Goal: Task Accomplishment & Management: Use online tool/utility

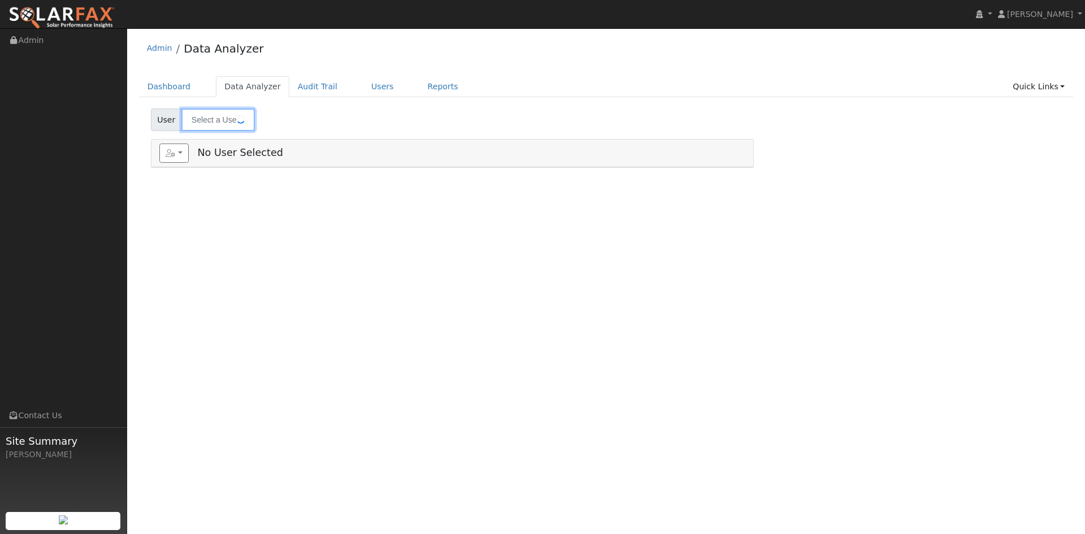
type input "[PERSON_NAME]"
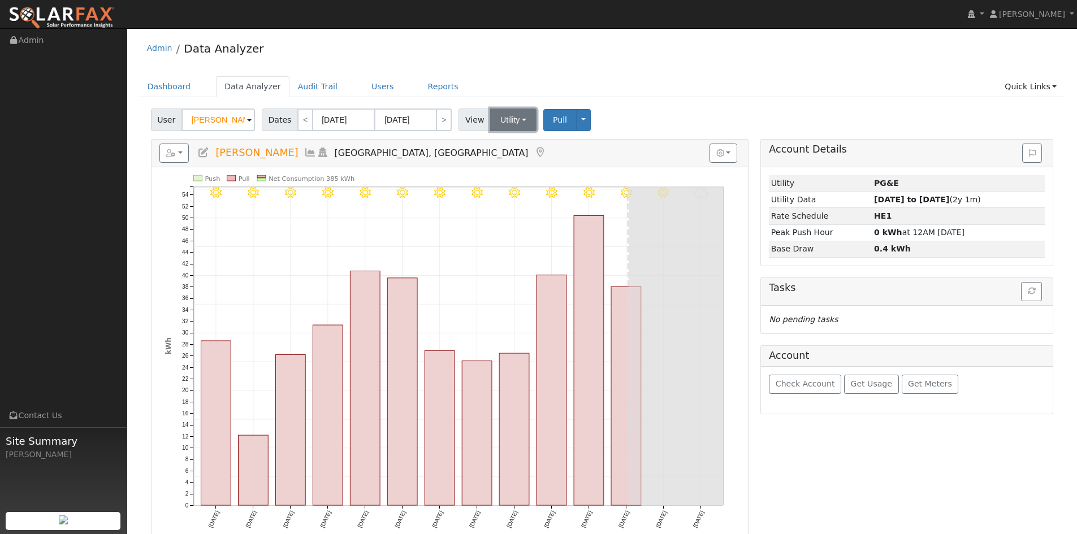
click at [504, 113] on button "Utility" at bounding box center [513, 120] width 46 height 23
click at [509, 163] on link "Solar" at bounding box center [527, 161] width 79 height 16
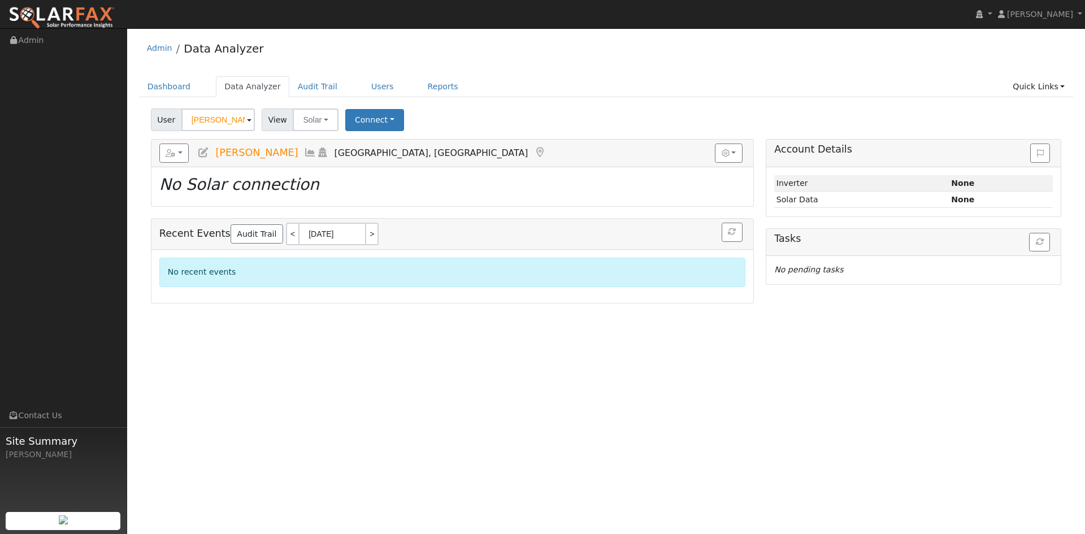
click at [337, 125] on div "View Solar Utility Solar" at bounding box center [301, 120] width 84 height 23
drag, startPoint x: 322, startPoint y: 123, endPoint x: 324, endPoint y: 129, distance: 6.6
click at [322, 123] on button "Solar" at bounding box center [315, 120] width 45 height 23
click at [317, 145] on link "Utility" at bounding box center [331, 145] width 79 height 16
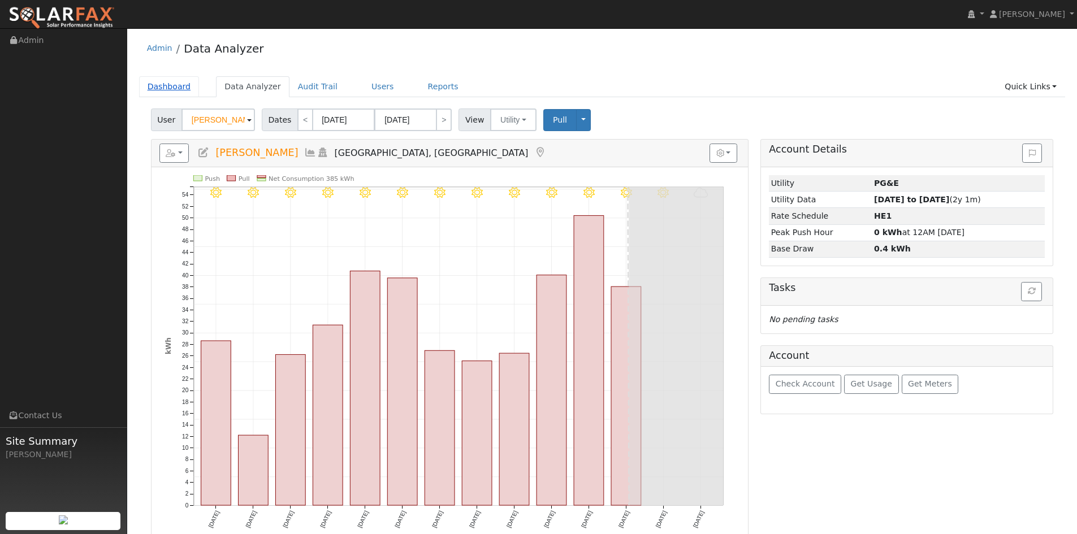
click at [188, 88] on link "Dashboard" at bounding box center [169, 86] width 60 height 21
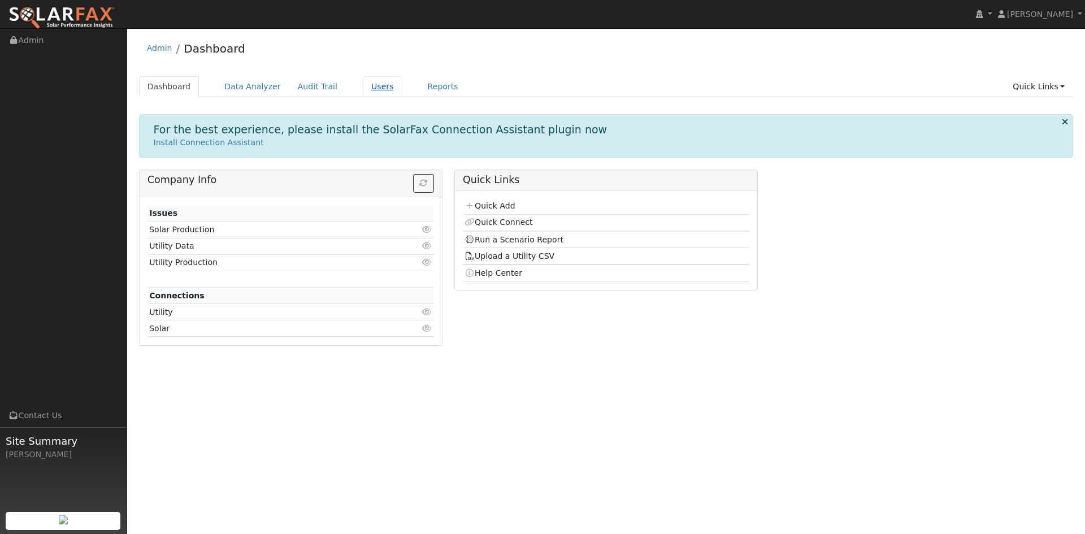
click at [365, 88] on link "Users" at bounding box center [383, 86] width 40 height 21
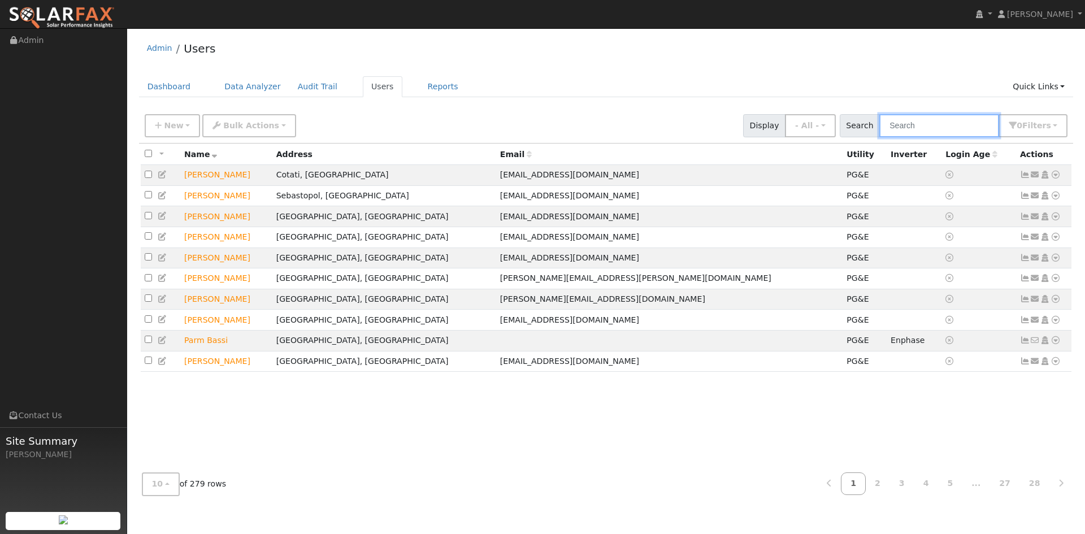
click at [907, 132] on input "text" at bounding box center [939, 125] width 120 height 23
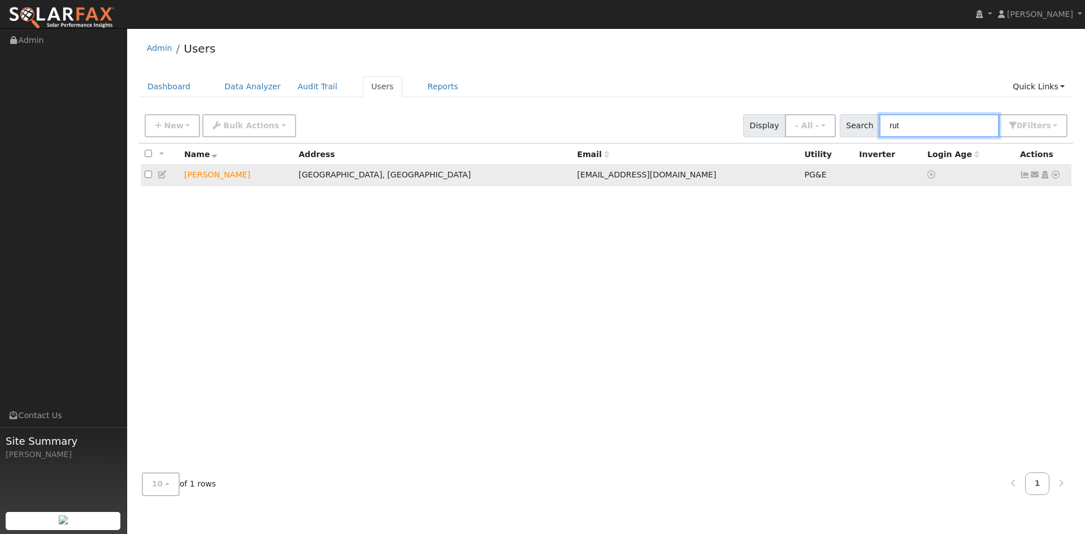
type input "rut"
click at [1055, 176] on icon at bounding box center [1056, 175] width 10 height 8
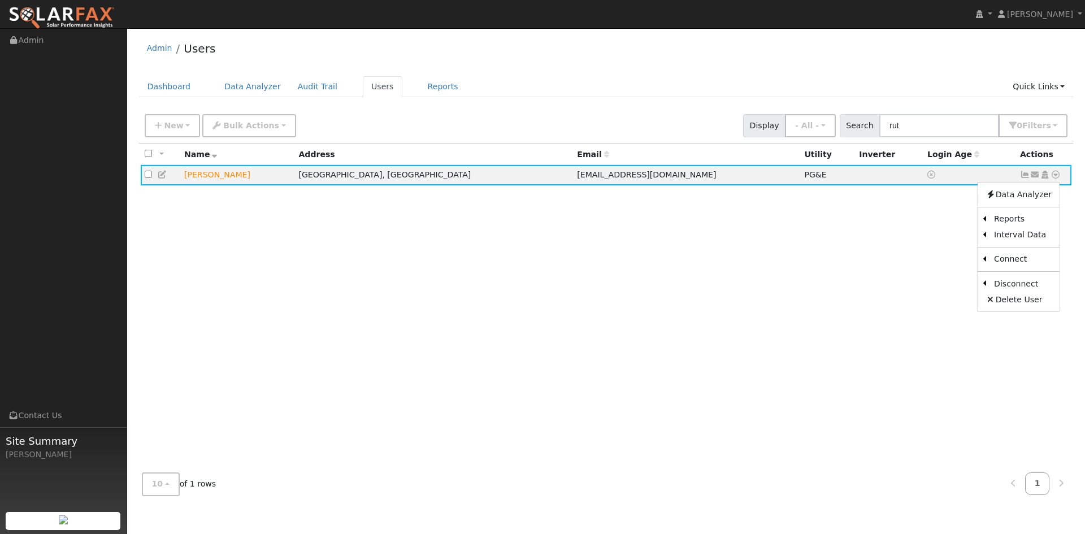
click at [0, 0] on link "Export to CSV" at bounding box center [0, 0] width 0 height 0
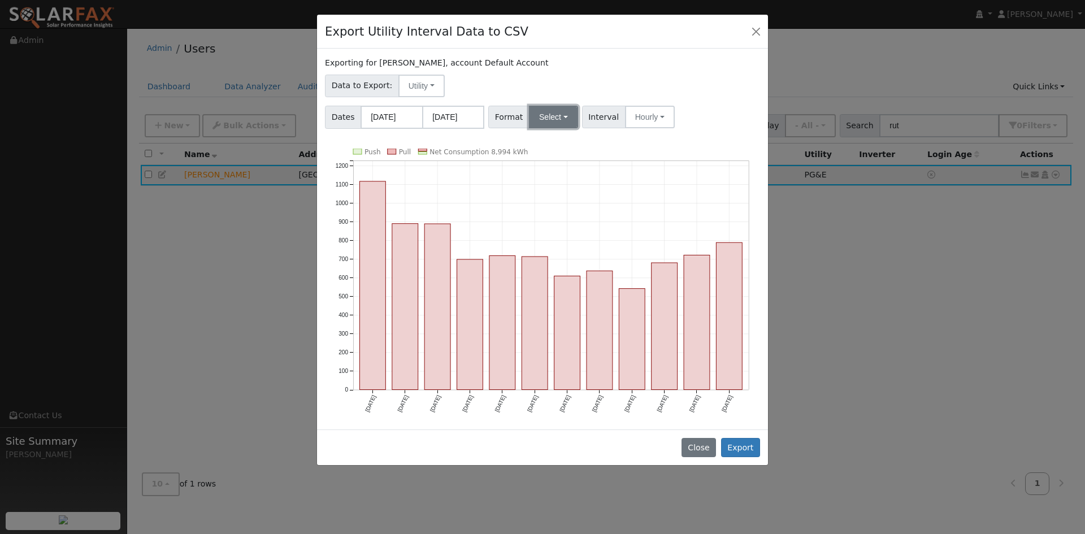
click at [545, 120] on button "Select" at bounding box center [553, 117] width 49 height 23
click at [547, 263] on link "Solargraf" at bounding box center [566, 262] width 81 height 16
click at [745, 448] on button "Export" at bounding box center [740, 447] width 39 height 19
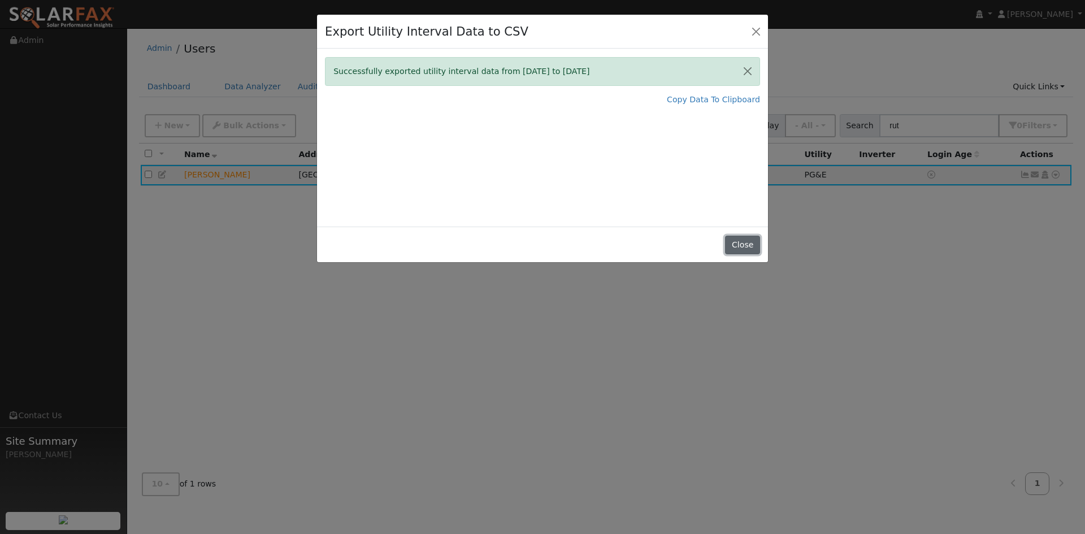
click at [743, 244] on button "Close" at bounding box center [742, 245] width 34 height 19
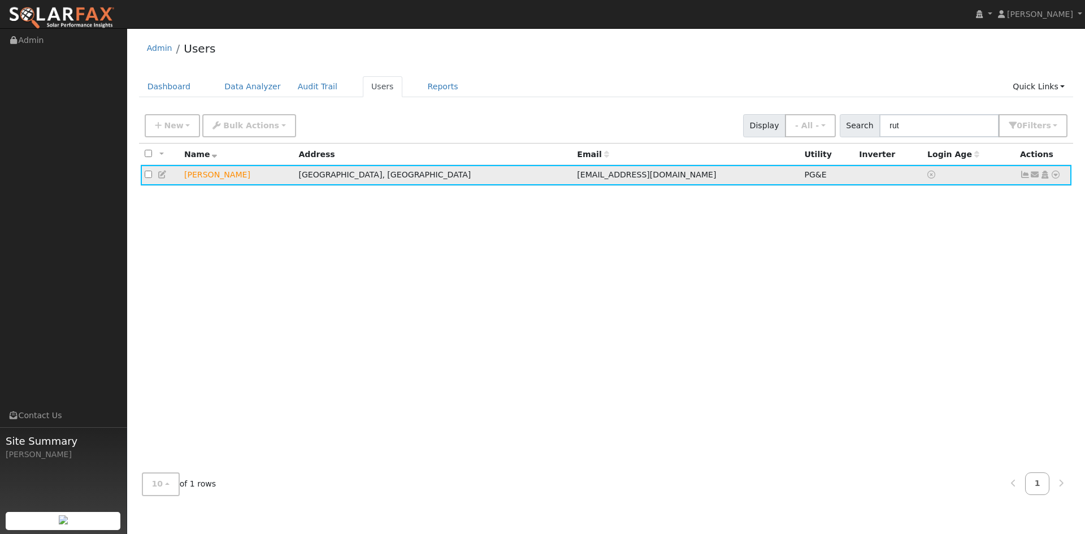
click at [1058, 175] on icon at bounding box center [1056, 175] width 10 height 8
click at [924, 183] on td at bounding box center [970, 175] width 93 height 21
drag, startPoint x: 582, startPoint y: 162, endPoint x: 551, endPoint y: 200, distance: 48.9
click at [577, 168] on table "All None All on page None on page Name Address Email Utility Inverter Login Age…" at bounding box center [606, 165] width 931 height 42
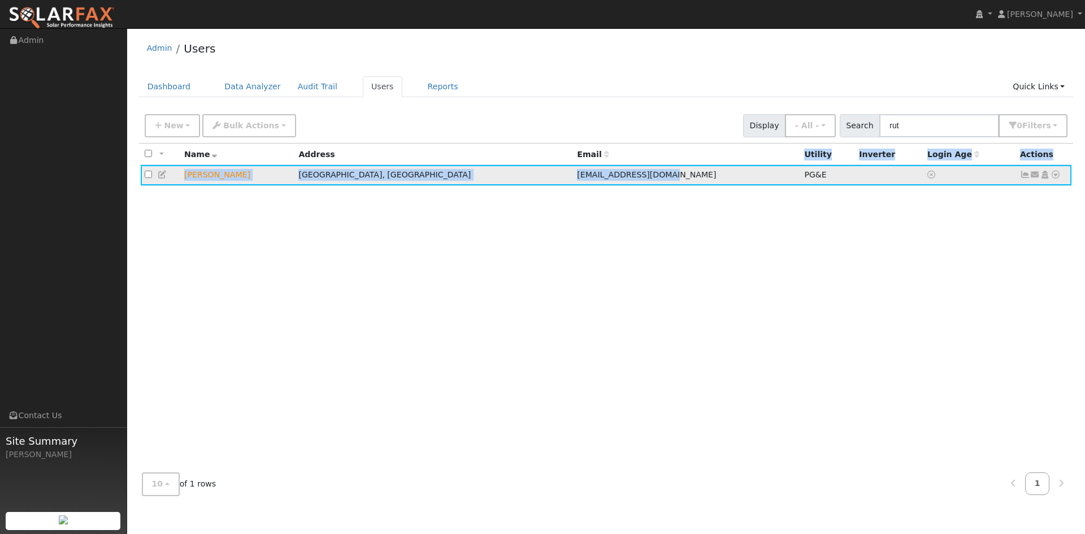
click at [403, 172] on td "Santa Rosa, CA" at bounding box center [433, 175] width 279 height 21
click at [215, 168] on table "All None All on page None on page Name Address Email Utility Inverter Login Age…" at bounding box center [606, 165] width 931 height 42
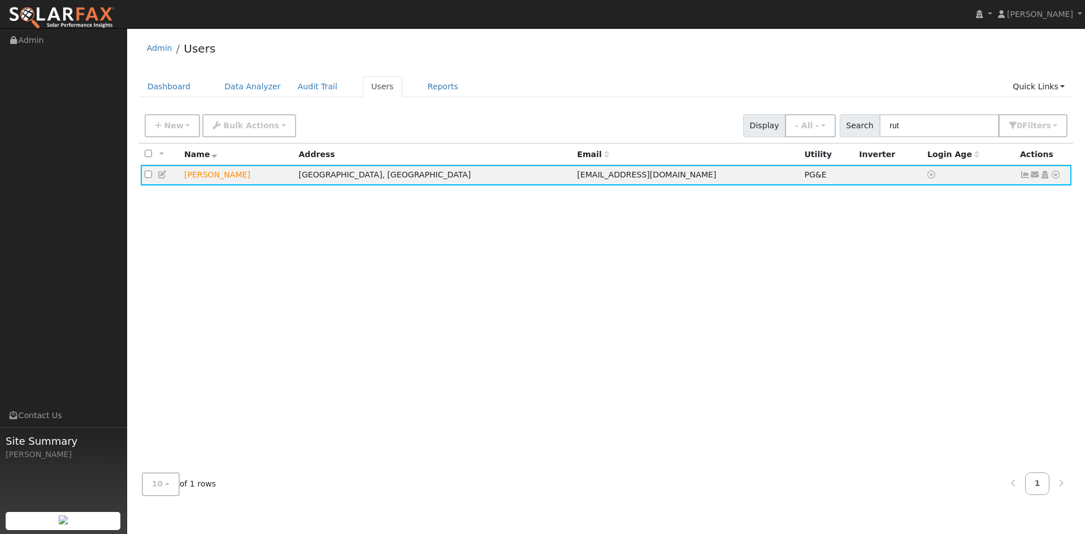
drag, startPoint x: 724, startPoint y: 170, endPoint x: 671, endPoint y: 203, distance: 62.3
click at [723, 170] on td "jonathanrutledge@cs.com" at bounding box center [686, 175] width 227 height 21
click at [1059, 175] on icon at bounding box center [1056, 175] width 10 height 8
drag, startPoint x: 432, startPoint y: 240, endPoint x: 394, endPoint y: 178, distance: 73.1
click at [407, 196] on div "All None All on page None on page Name Address Email Utility Inverter Login Age…" at bounding box center [606, 304] width 935 height 320
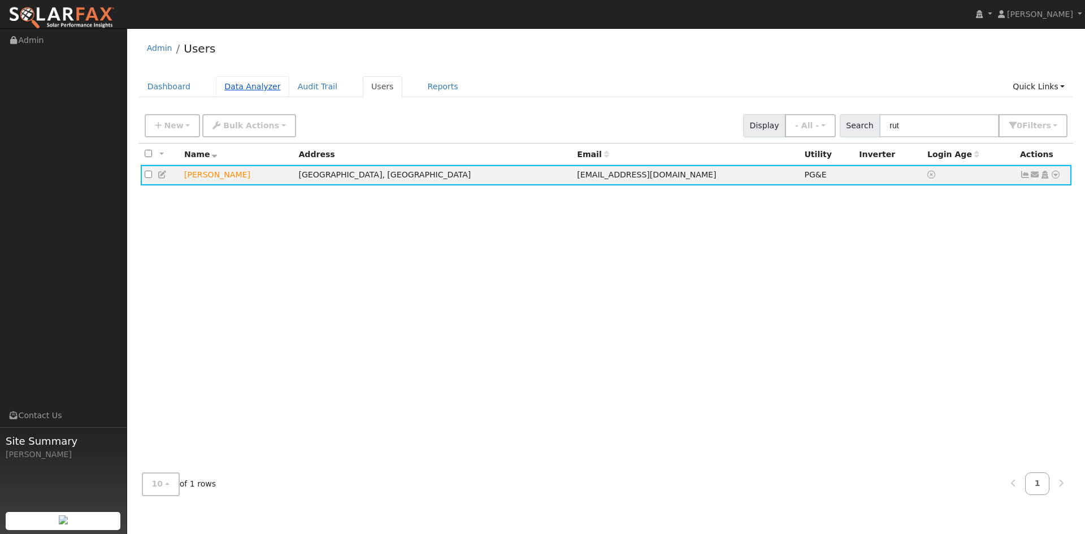
click at [246, 79] on link "Data Analyzer" at bounding box center [252, 86] width 73 height 21
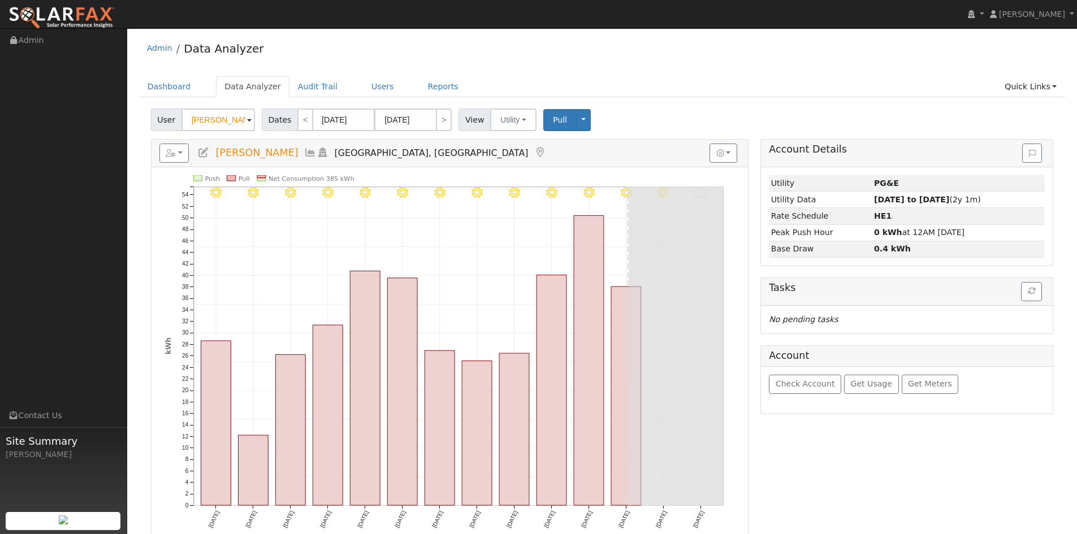
click at [365, 55] on div "Admin Data Analyzer" at bounding box center [602, 51] width 926 height 34
